Goal: Task Accomplishment & Management: Manage account settings

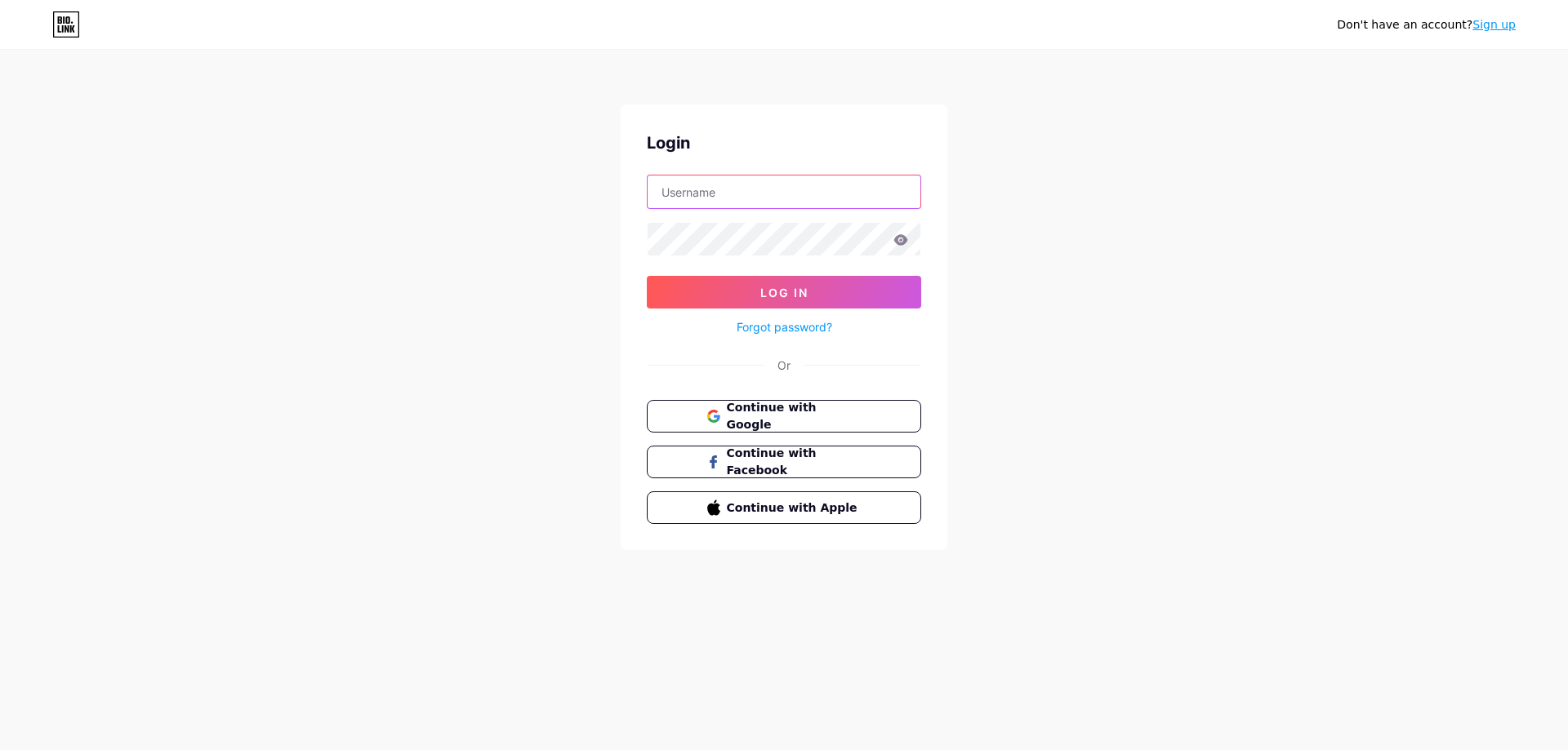
type input "[EMAIL_ADDRESS][DOMAIN_NAME]"
click at [901, 245] on icon at bounding box center [901, 239] width 14 height 10
click at [845, 291] on button "Log In" at bounding box center [784, 292] width 274 height 33
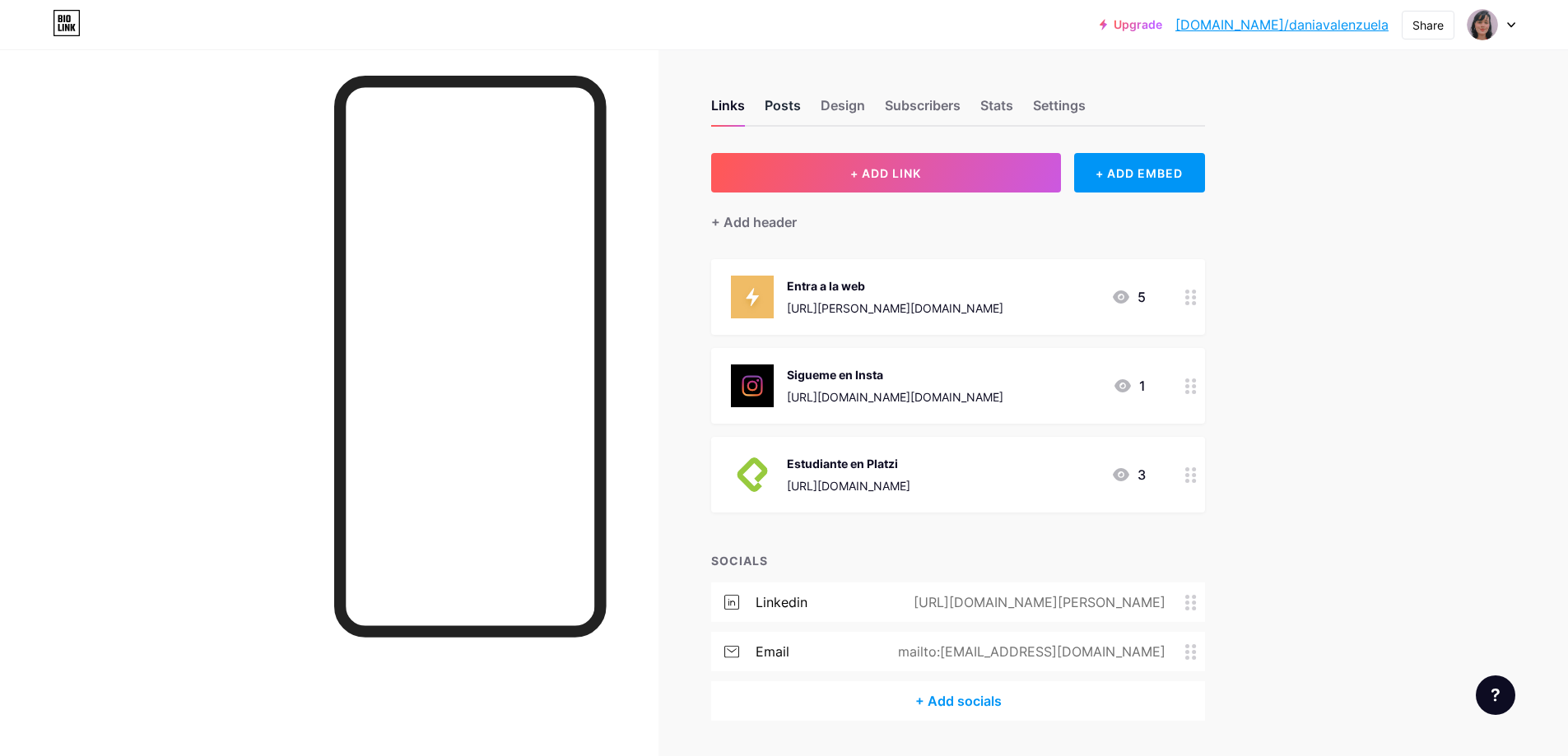
click at [792, 96] on div "Posts" at bounding box center [783, 109] width 36 height 30
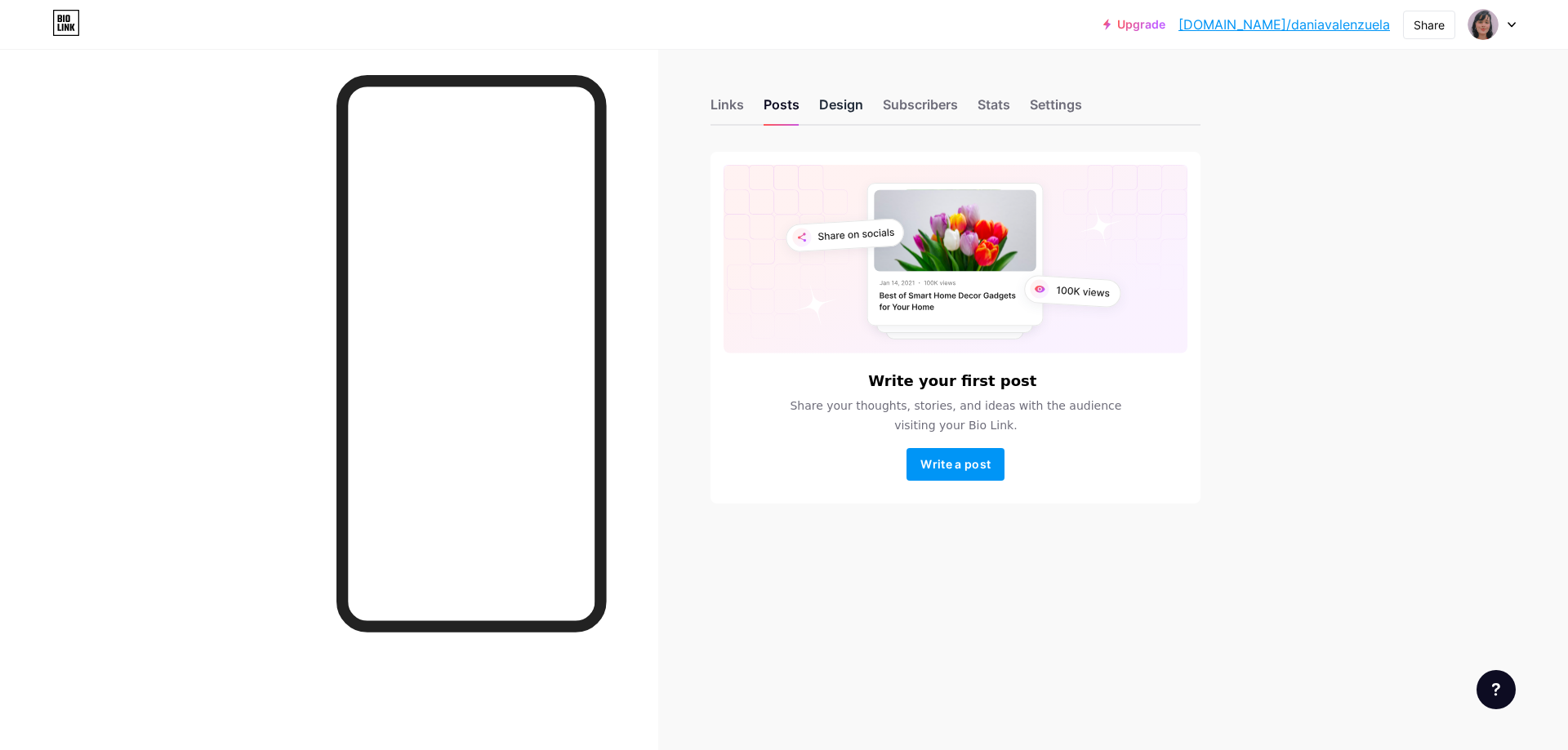
click at [844, 96] on div "Design" at bounding box center [841, 109] width 44 height 29
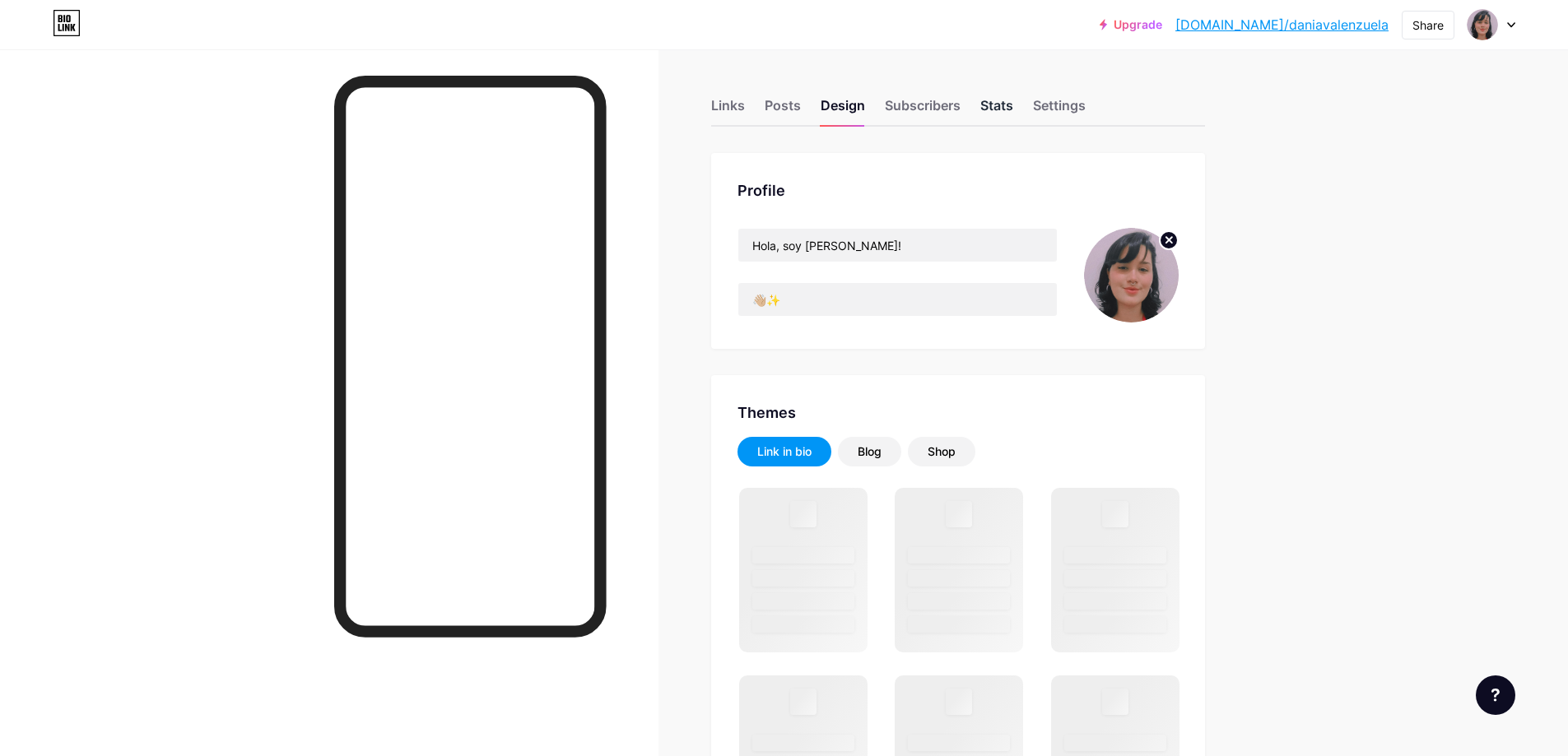
click at [1012, 100] on div "Stats" at bounding box center [996, 109] width 33 height 30
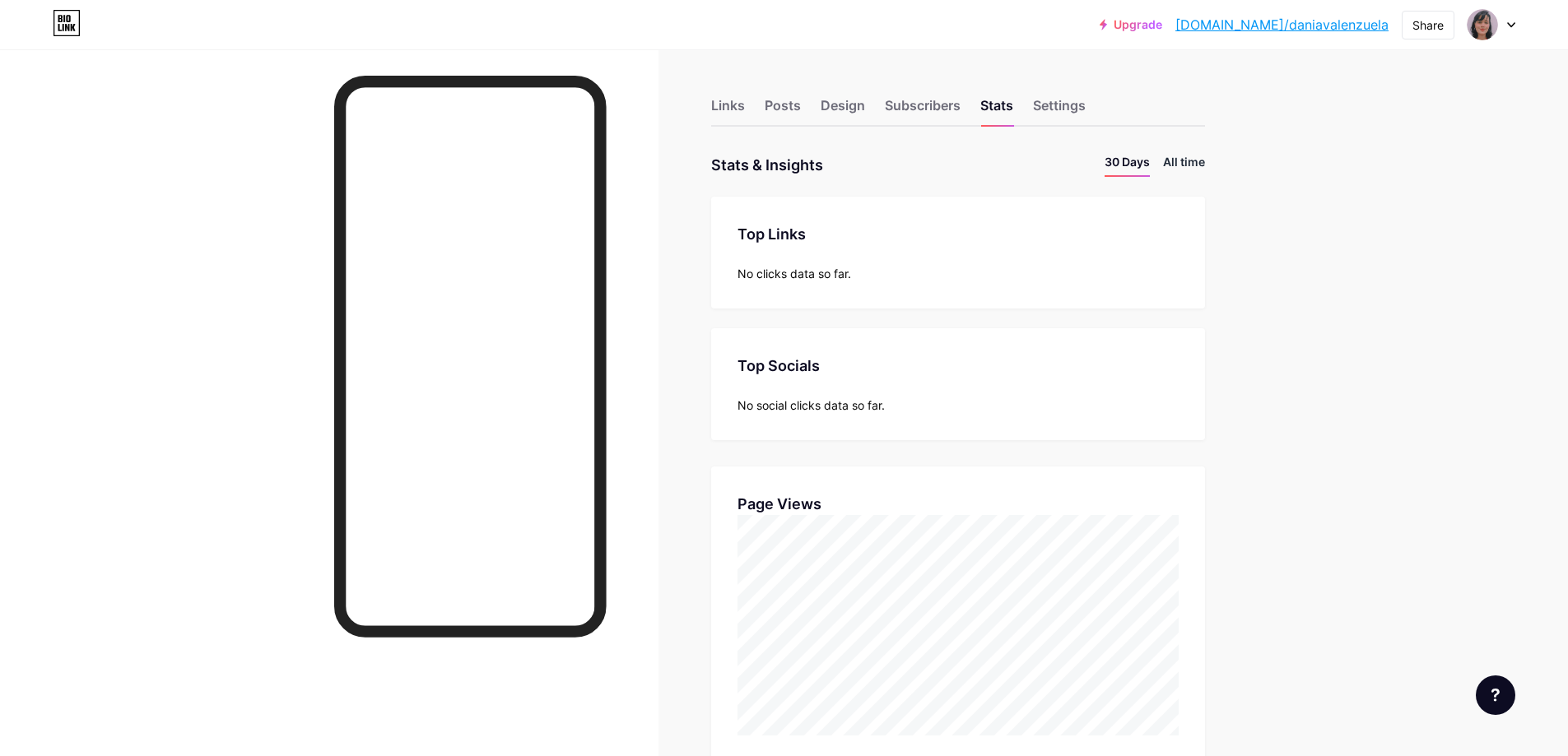
click at [1192, 160] on li "All time" at bounding box center [1184, 165] width 42 height 24
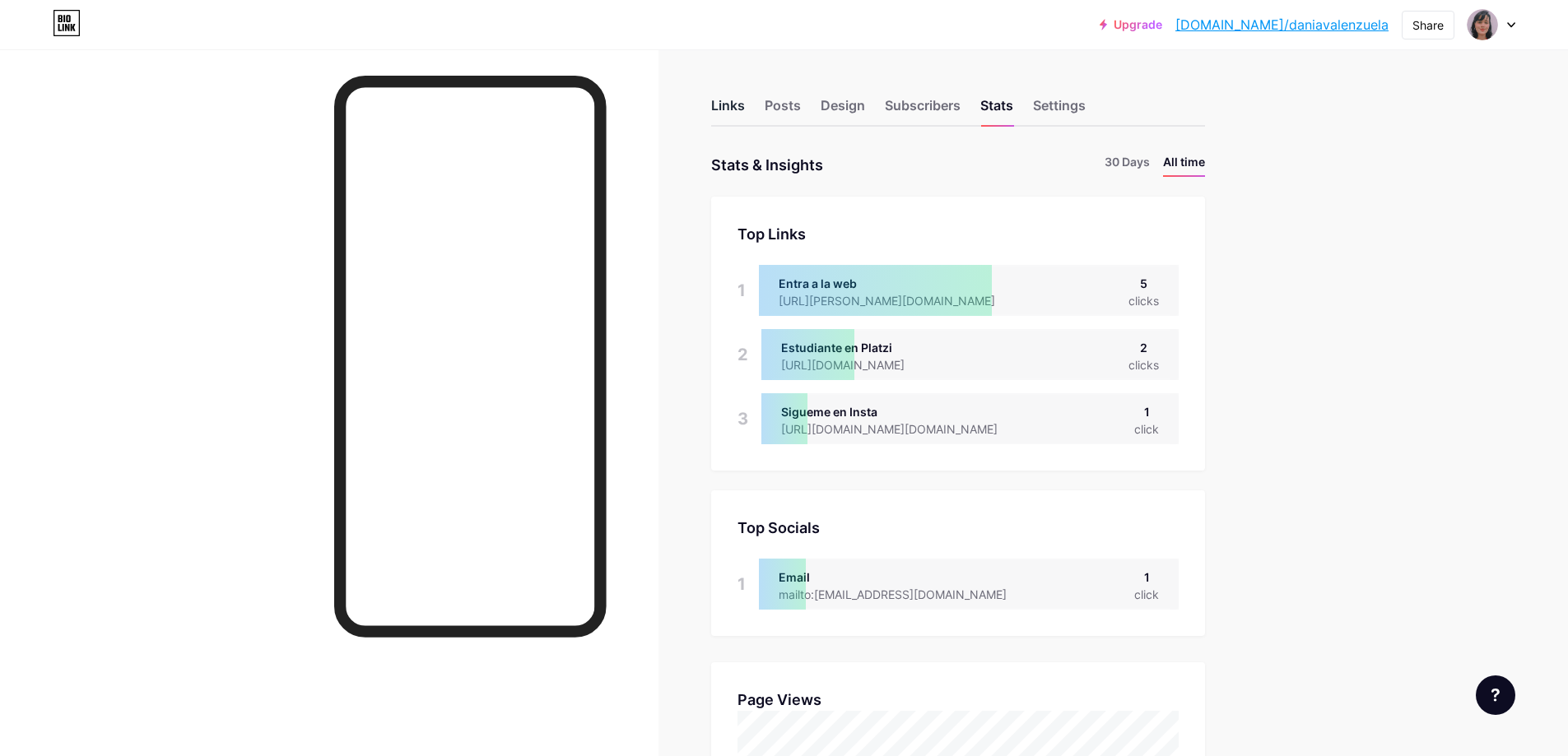
click at [744, 101] on div "Links" at bounding box center [728, 109] width 33 height 30
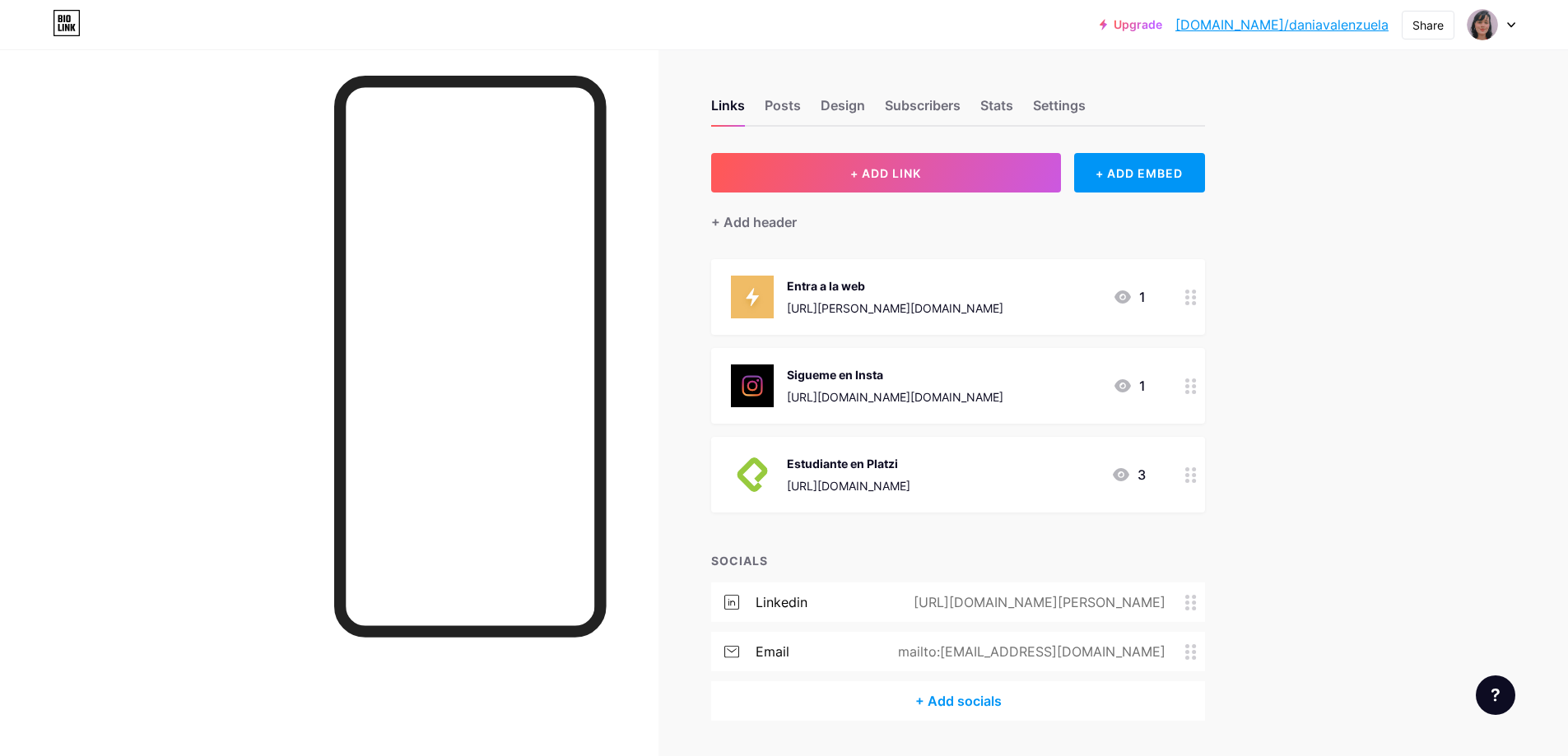
click at [938, 383] on div "Sigueme en Insta [URL][DOMAIN_NAME][DOMAIN_NAME]" at bounding box center [895, 386] width 216 height 43
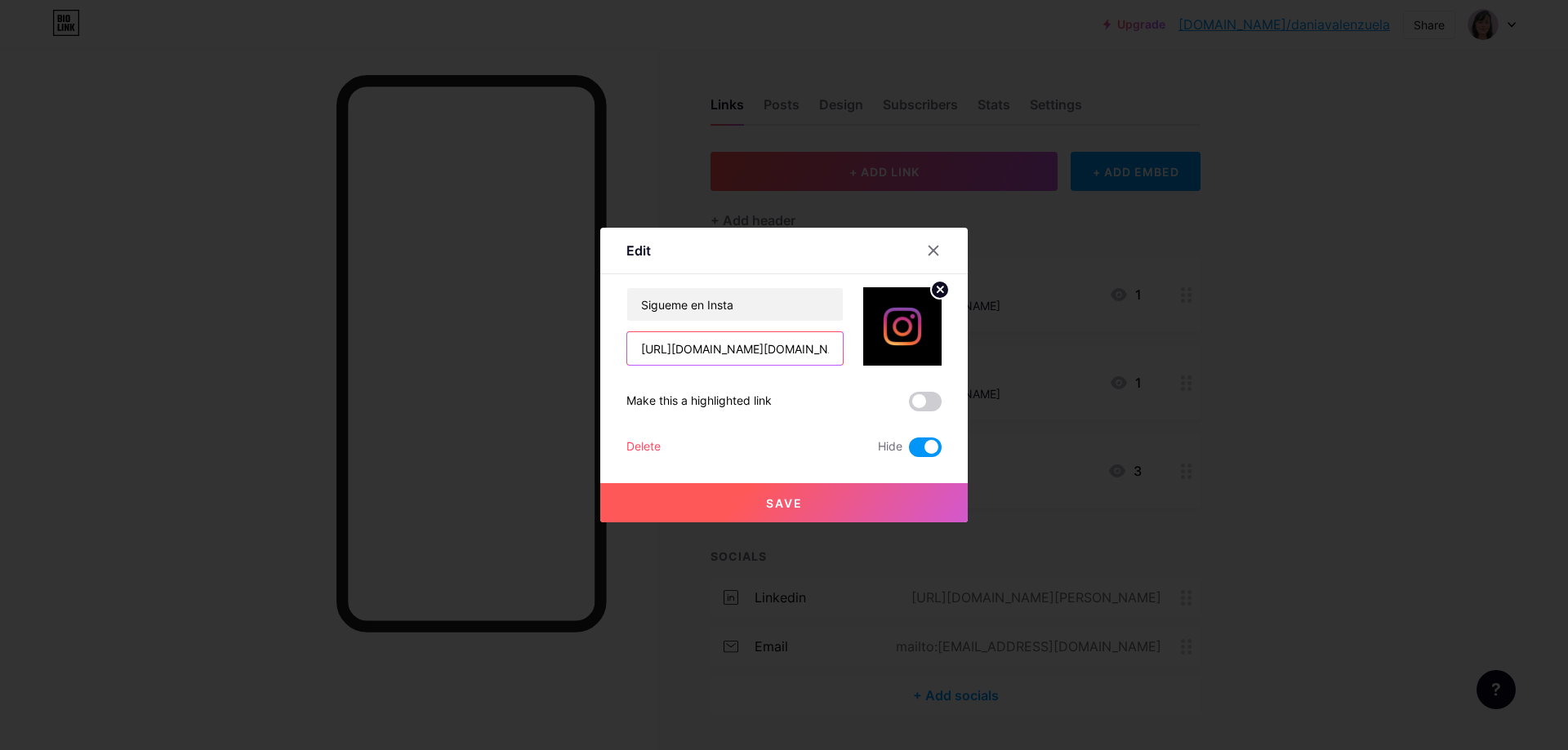
click at [767, 351] on input "[URL][DOMAIN_NAME][DOMAIN_NAME]" at bounding box center [735, 349] width 215 height 33
click at [767, 351] on input "[URL][DOMAIN_NAME][DOMAIN_NAME]" at bounding box center [735, 349] width 215 height 33
click at [769, 351] on input "[URL][DOMAIN_NAME][DOMAIN_NAME]" at bounding box center [735, 349] width 215 height 33
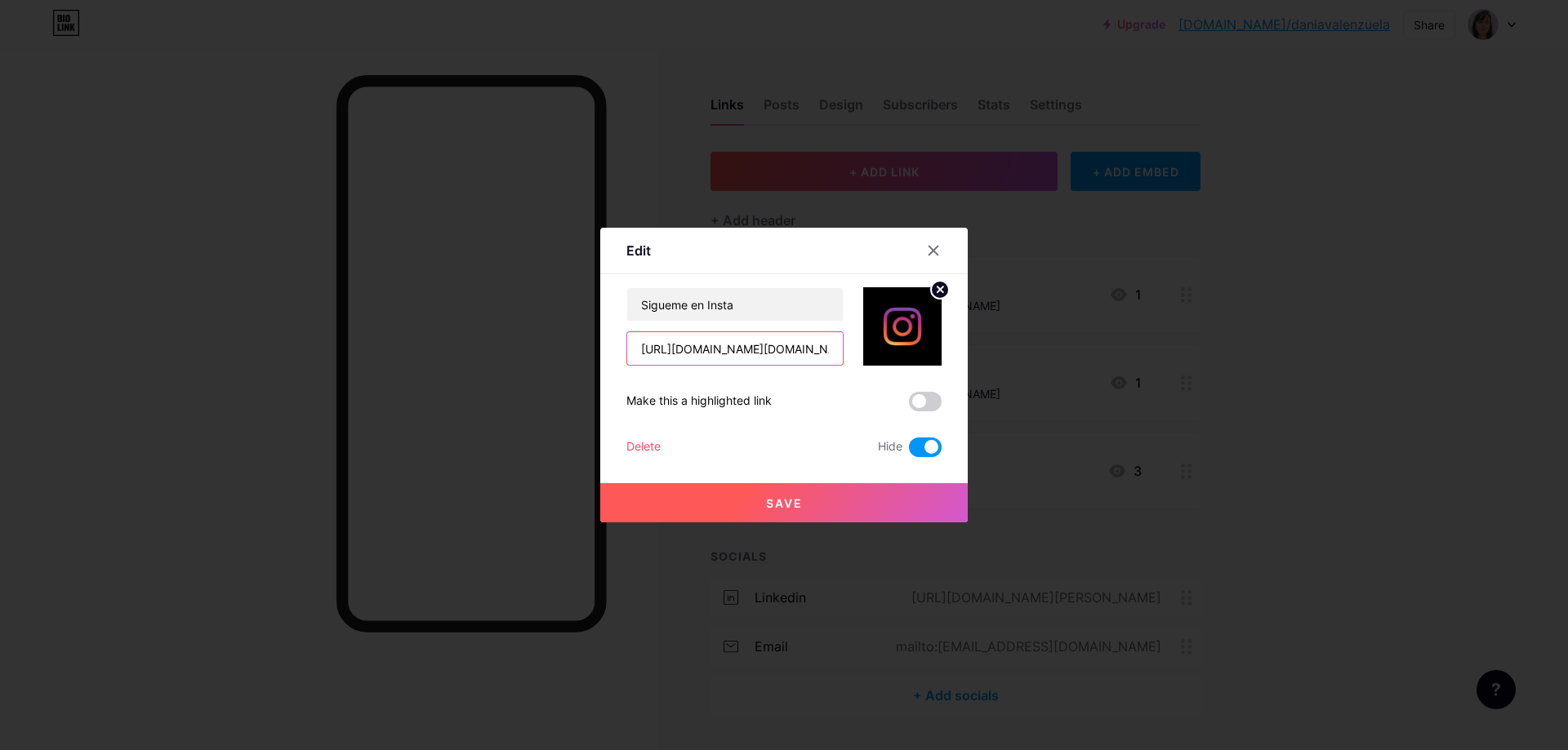
click at [769, 351] on input "[URL][DOMAIN_NAME][DOMAIN_NAME]" at bounding box center [735, 349] width 215 height 33
click at [934, 246] on icon at bounding box center [934, 250] width 13 height 13
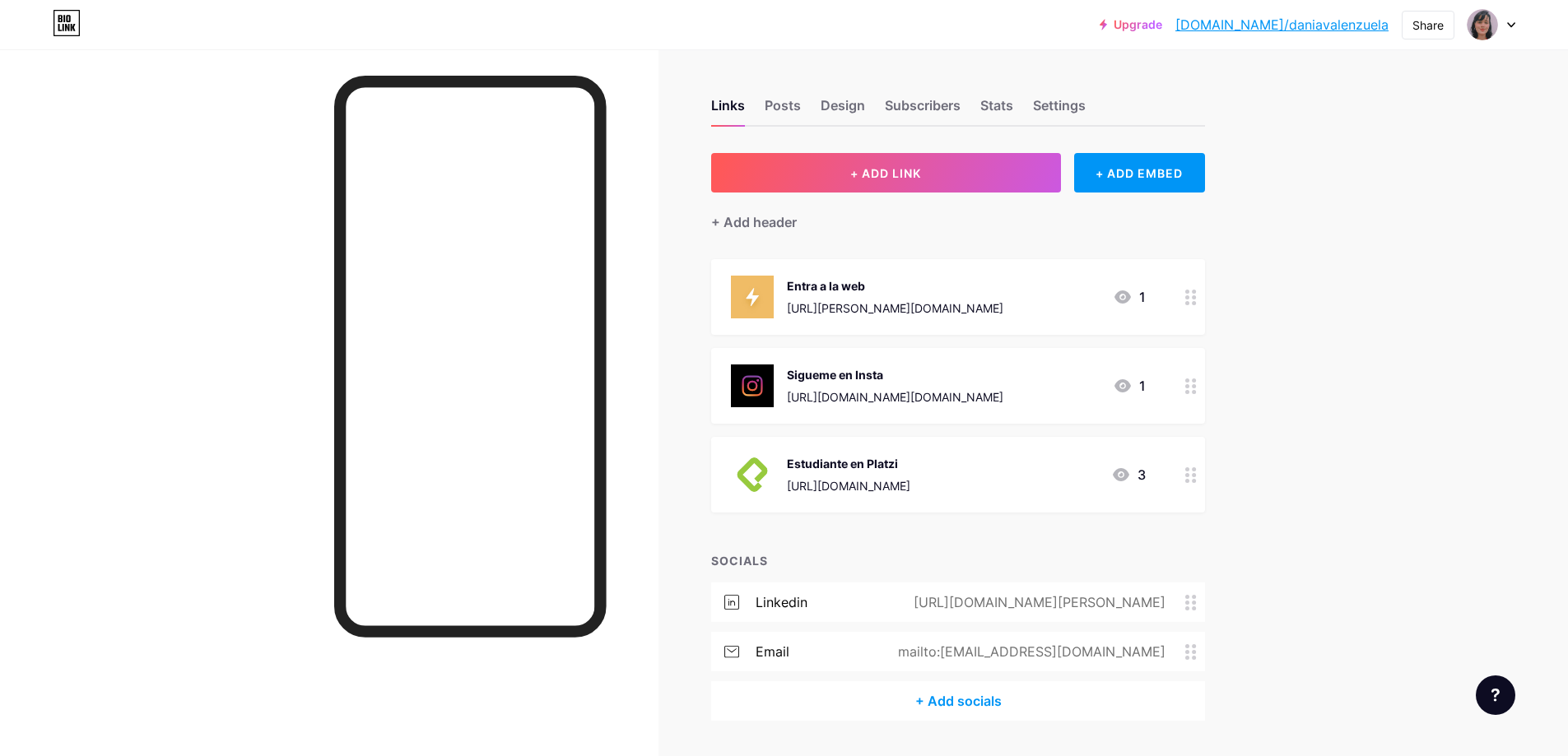
click at [1196, 385] on icon at bounding box center [1191, 387] width 11 height 15
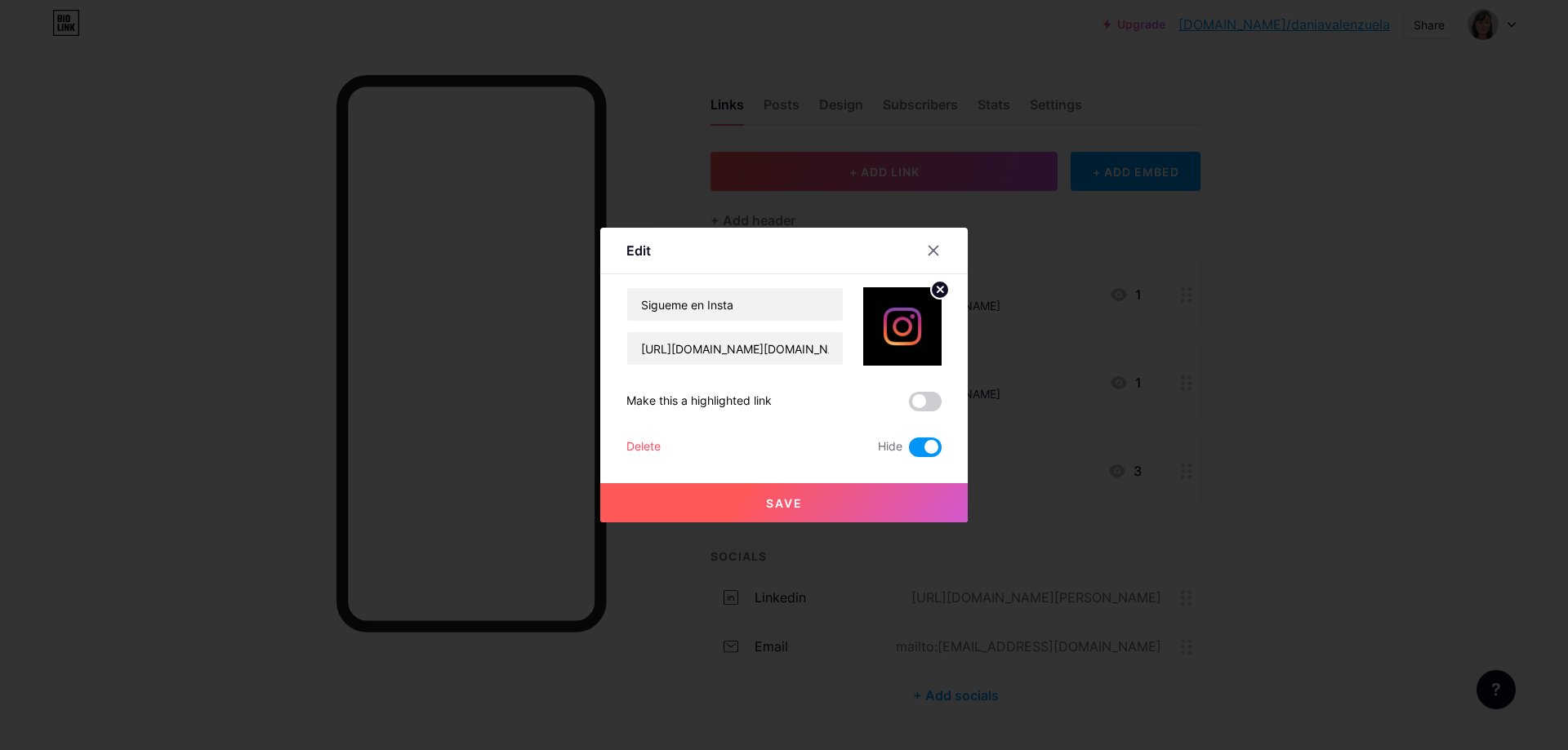
click at [658, 454] on div "Delete" at bounding box center [644, 447] width 34 height 20
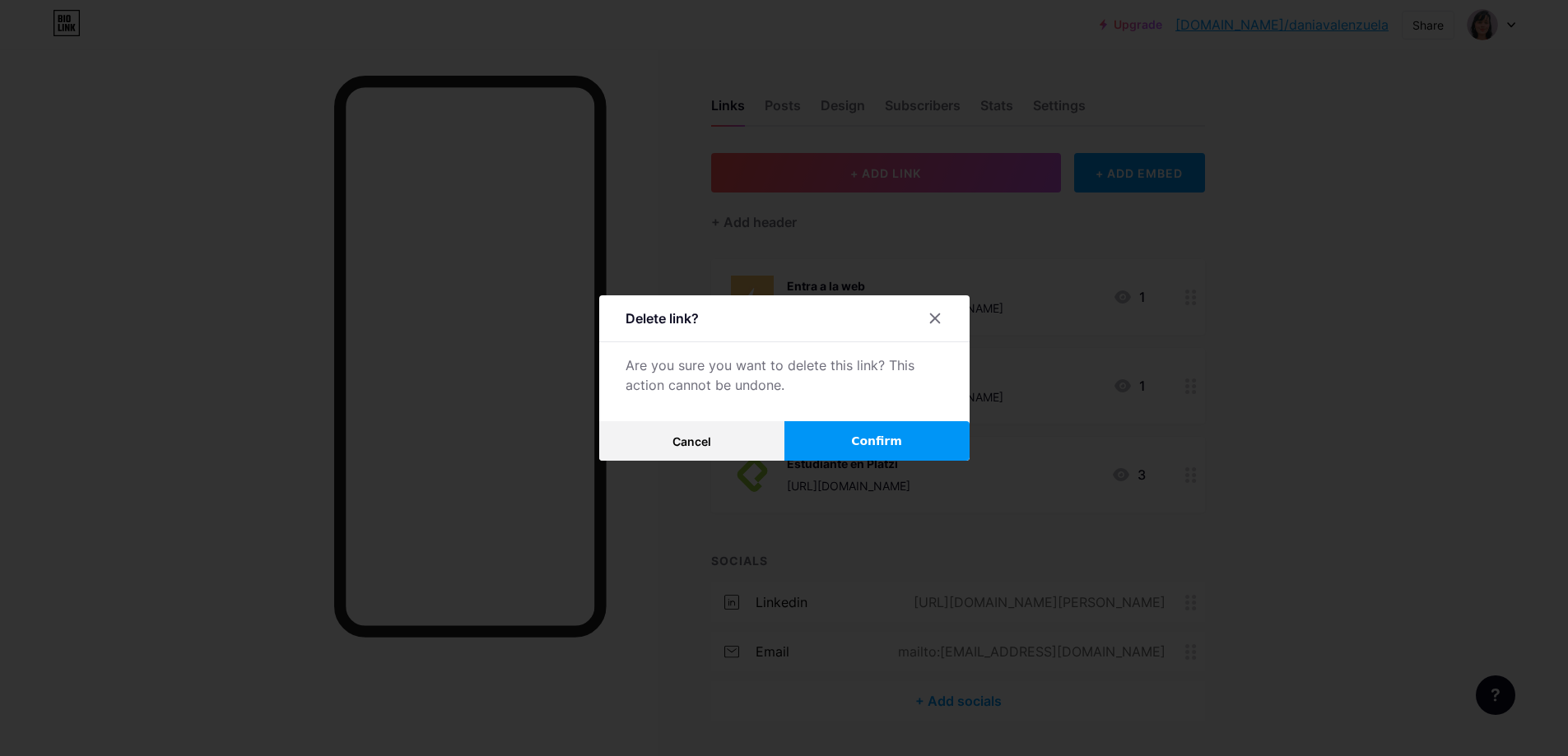
click at [851, 437] on button "Confirm" at bounding box center [877, 440] width 185 height 39
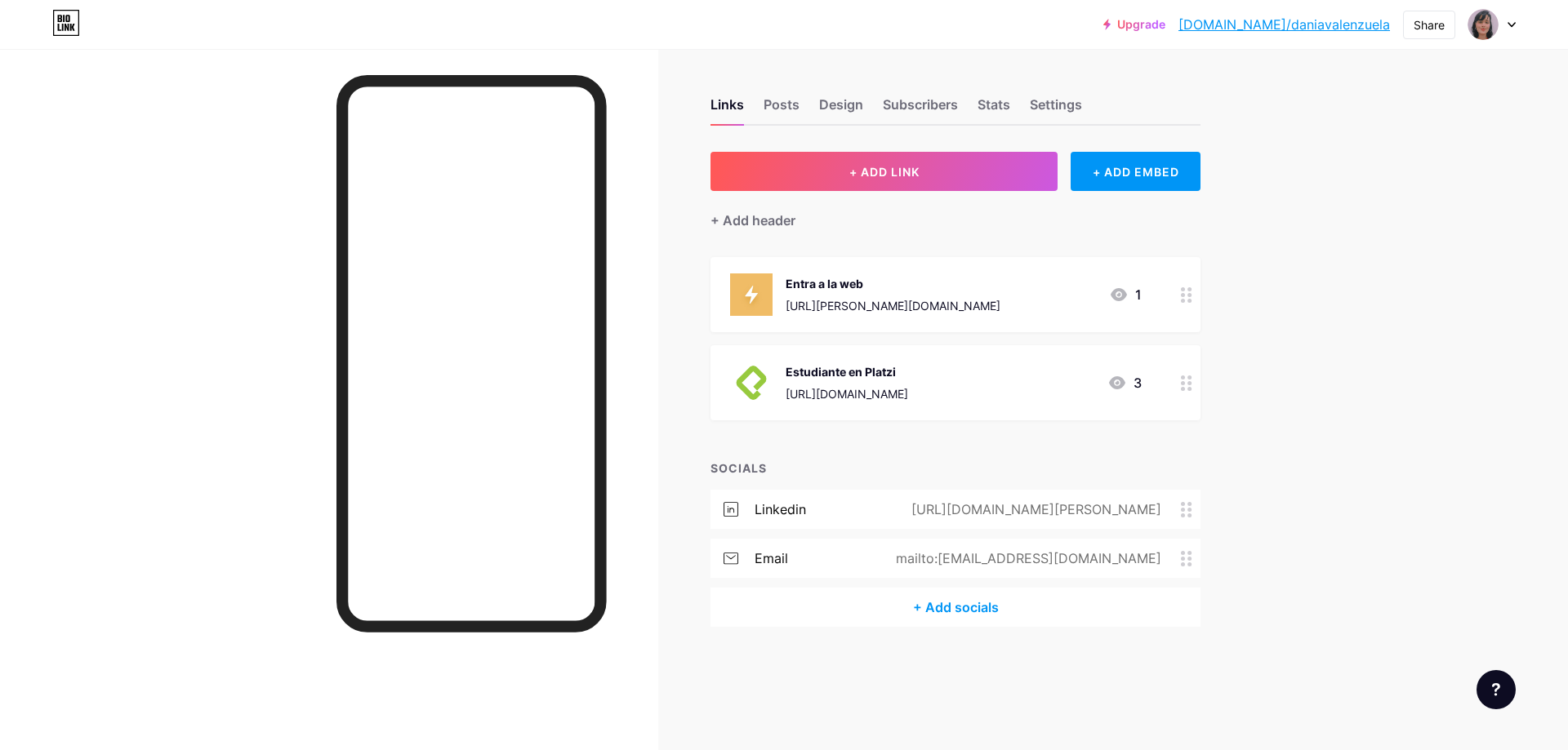
click at [1187, 292] on icon at bounding box center [1187, 295] width 11 height 15
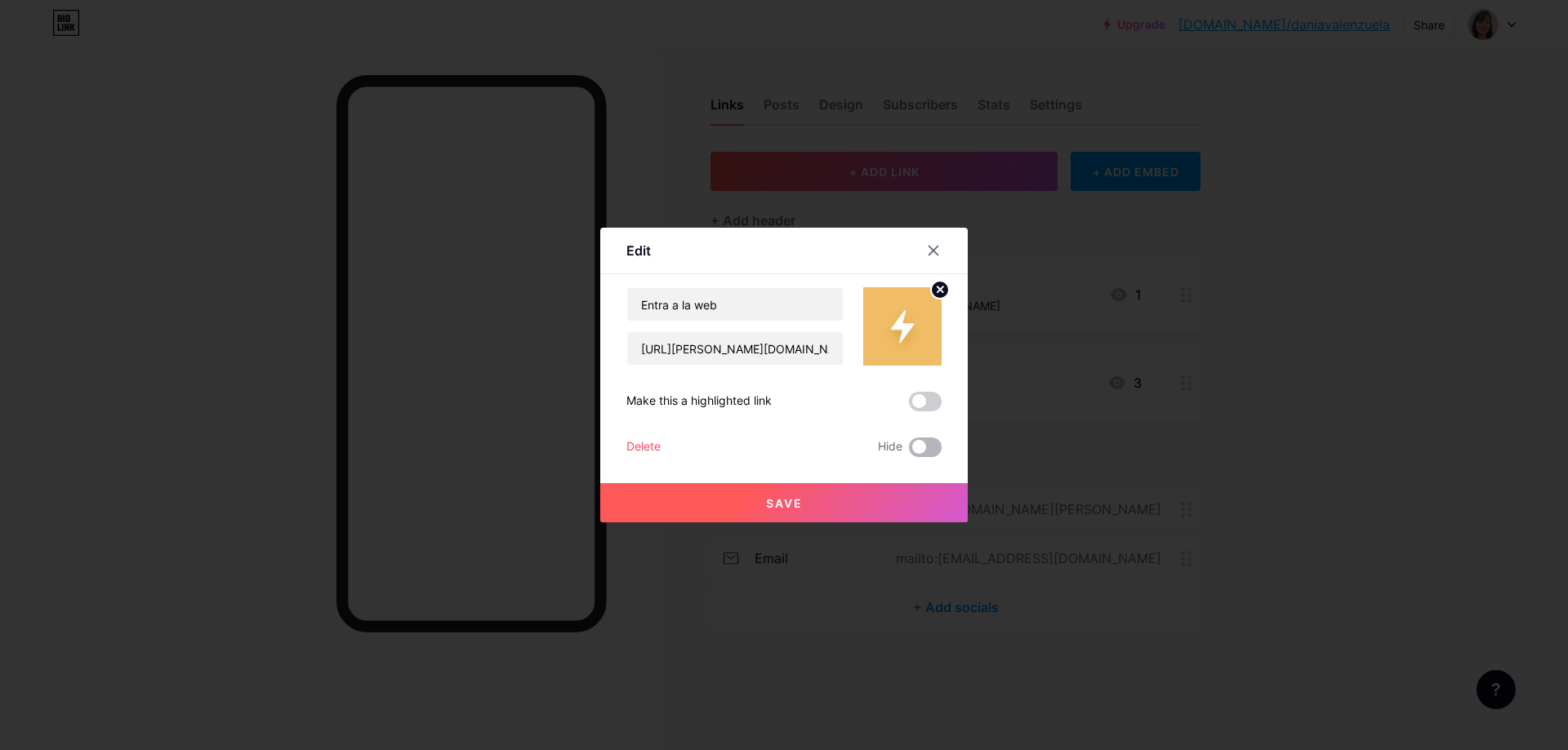
click at [922, 451] on span at bounding box center [925, 447] width 33 height 20
click at [909, 452] on input "checkbox" at bounding box center [909, 452] width 0 height 0
click at [936, 448] on span at bounding box center [925, 447] width 33 height 20
click at [909, 452] on input "checkbox" at bounding box center [909, 452] width 0 height 0
click at [932, 447] on span at bounding box center [925, 447] width 33 height 20
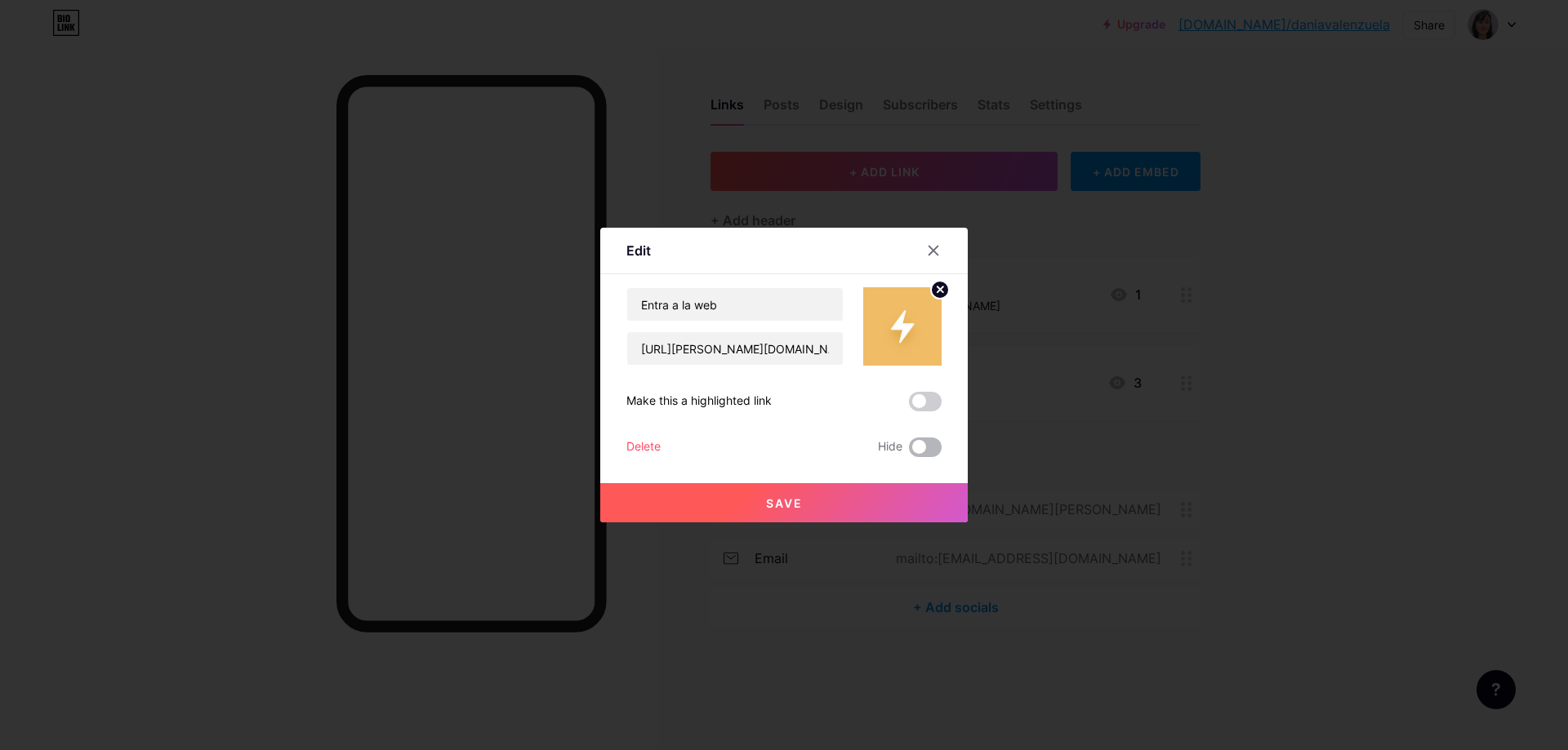
click at [909, 452] on input "checkbox" at bounding box center [909, 452] width 0 height 0
click at [933, 247] on icon at bounding box center [934, 250] width 13 height 13
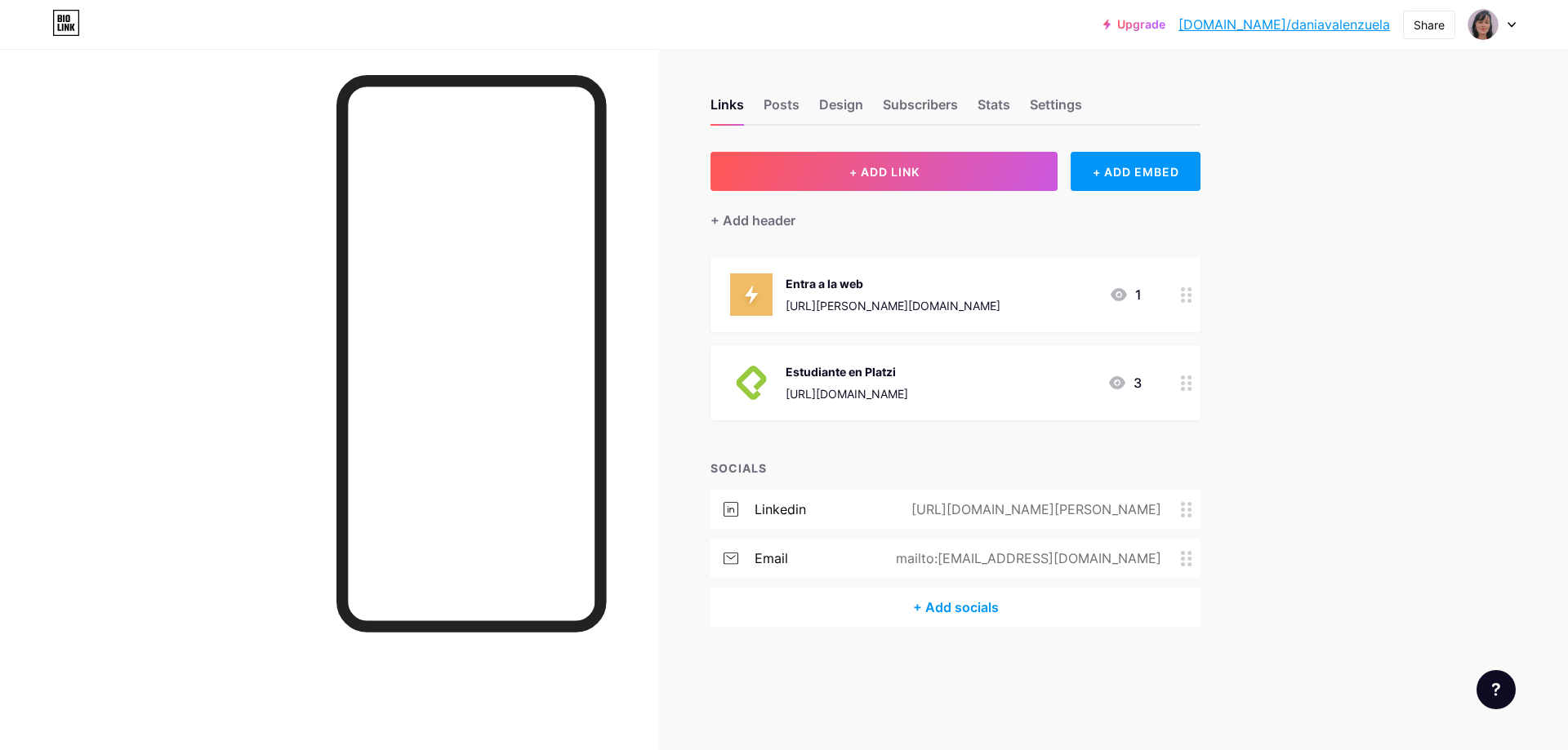
click at [1301, 321] on div "Upgrade [DOMAIN_NAME]/daniav... [DOMAIN_NAME]/daniavalenzuela Share Switch acco…" at bounding box center [784, 375] width 1568 height 750
click at [836, 314] on div "Entra a la web [URL][PERSON_NAME][DOMAIN_NAME]" at bounding box center [892, 294] width 215 height 43
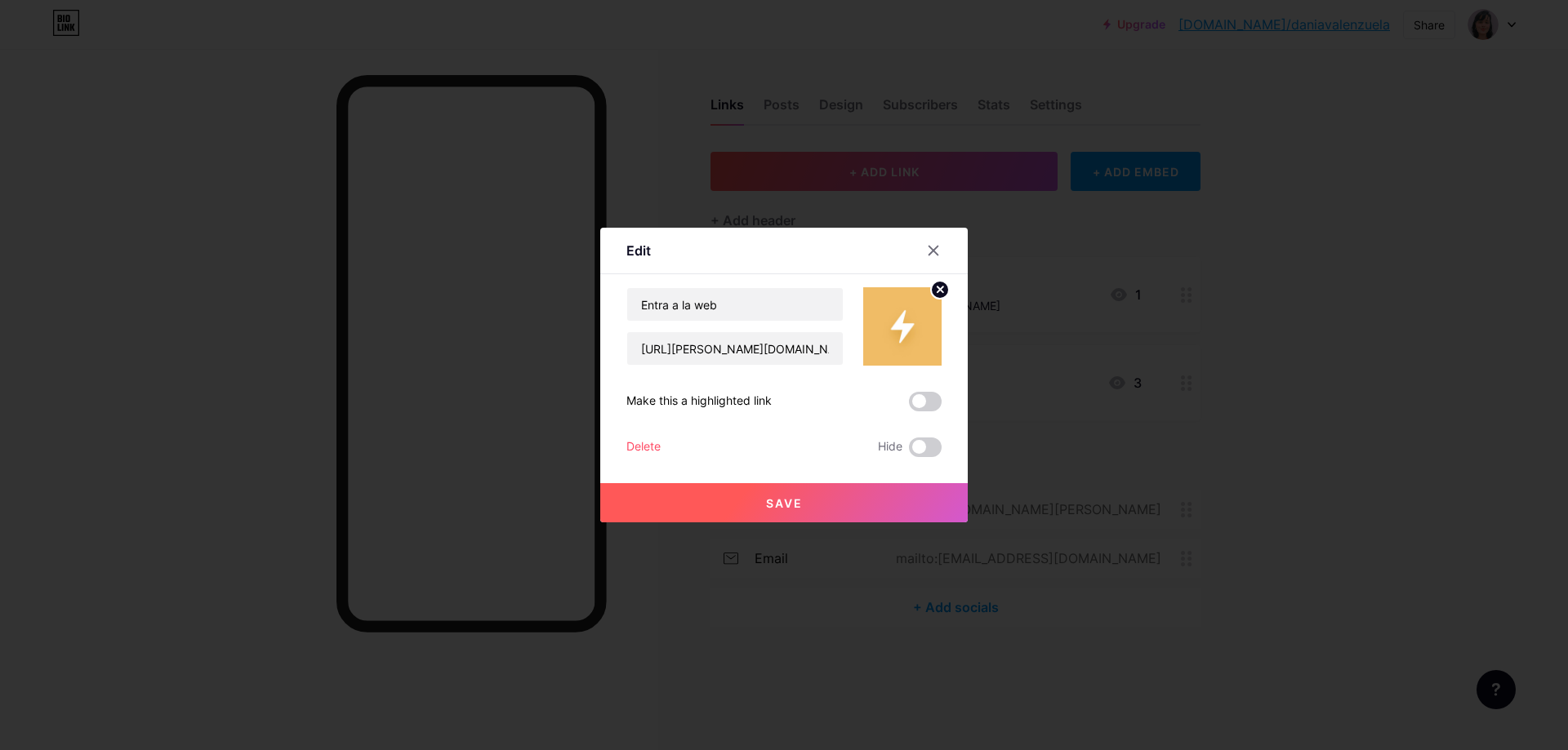
click at [935, 241] on div at bounding box center [933, 250] width 29 height 29
